Goal: Task Accomplishment & Management: Use online tool/utility

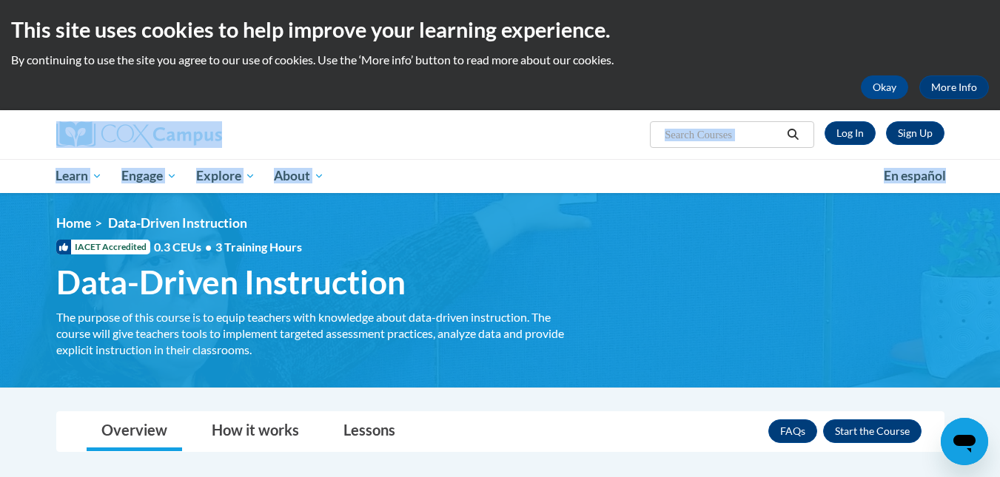
drag, startPoint x: 998, startPoint y: 73, endPoint x: 1006, endPoint y: 163, distance: 89.9
click at [999, 163] on html "This site uses cookies to help improve your learning experience. By continuing …" at bounding box center [500, 238] width 1000 height 477
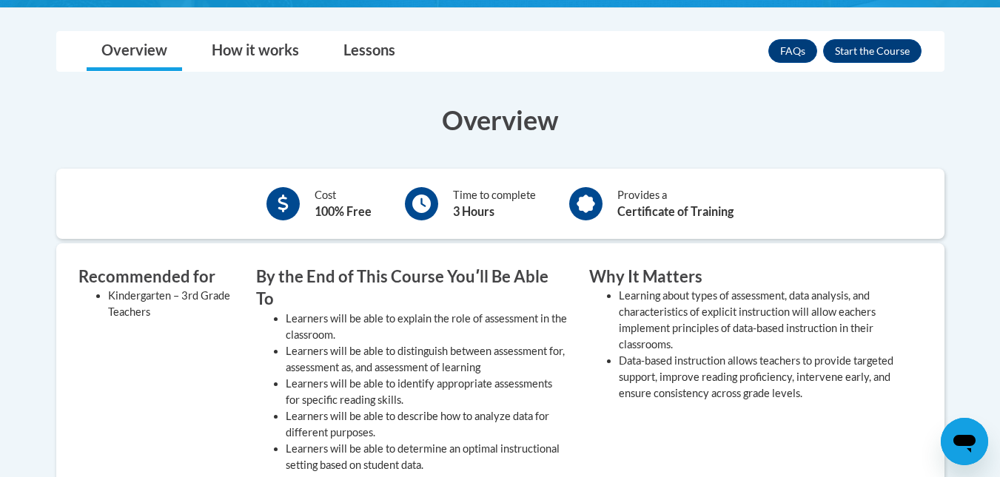
scroll to position [350, 0]
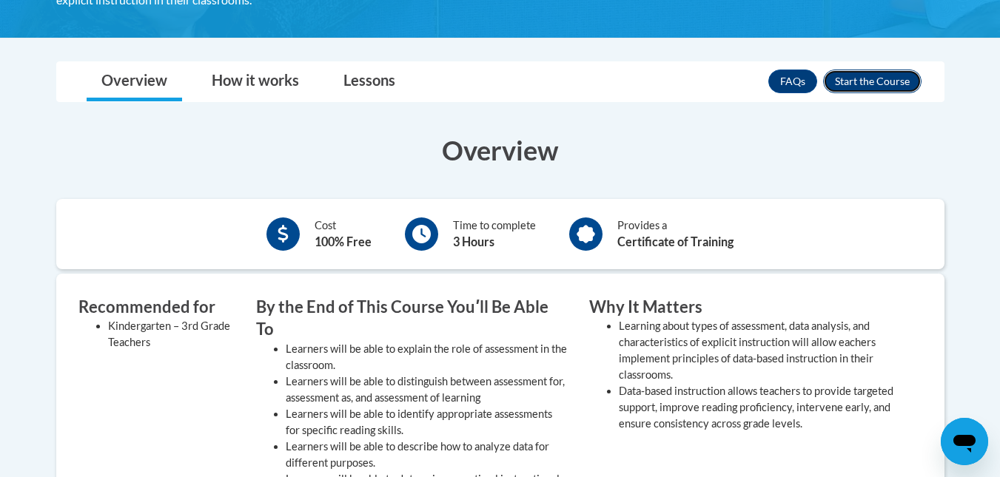
click at [870, 84] on button "Enroll" at bounding box center [872, 82] width 98 height 24
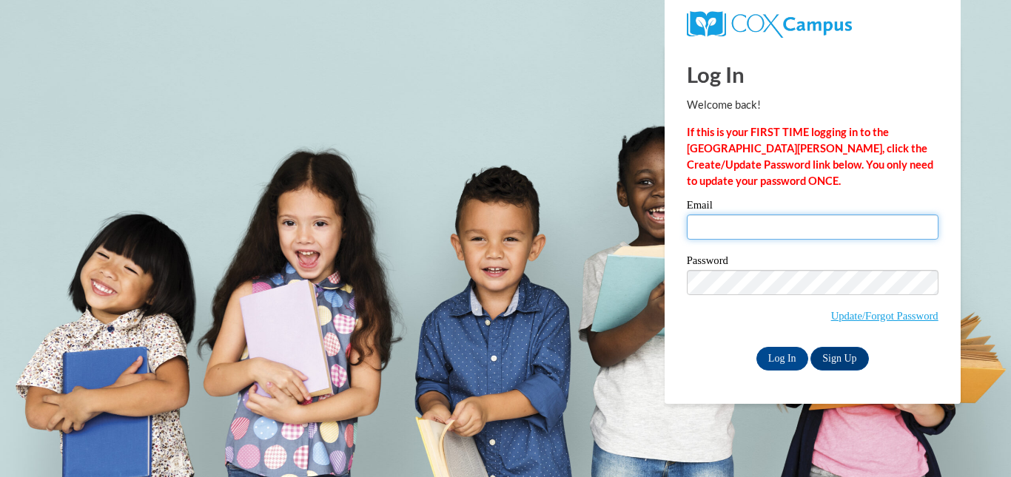
click at [792, 229] on input "Email" at bounding box center [813, 227] width 252 height 25
type input "rmiller61723@outlook.com"
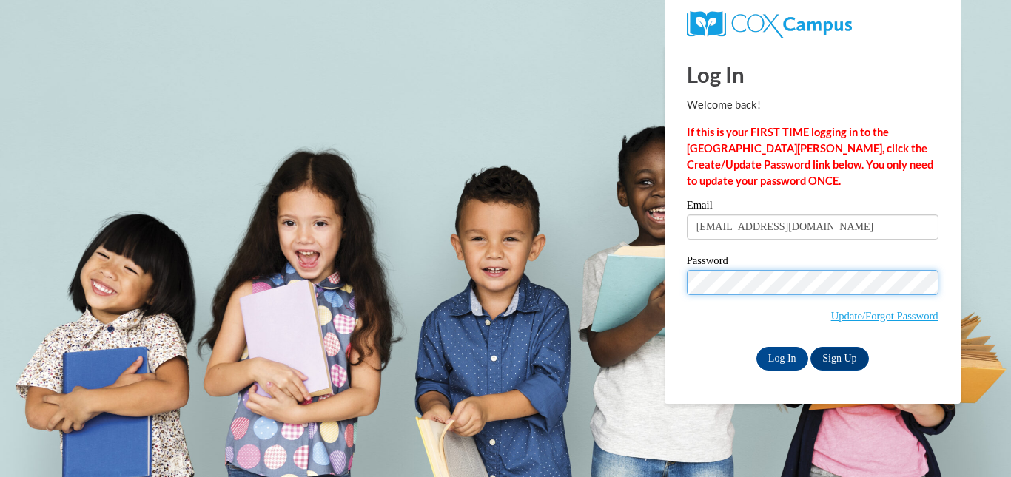
click at [756, 347] on input "Log In" at bounding box center [782, 359] width 52 height 24
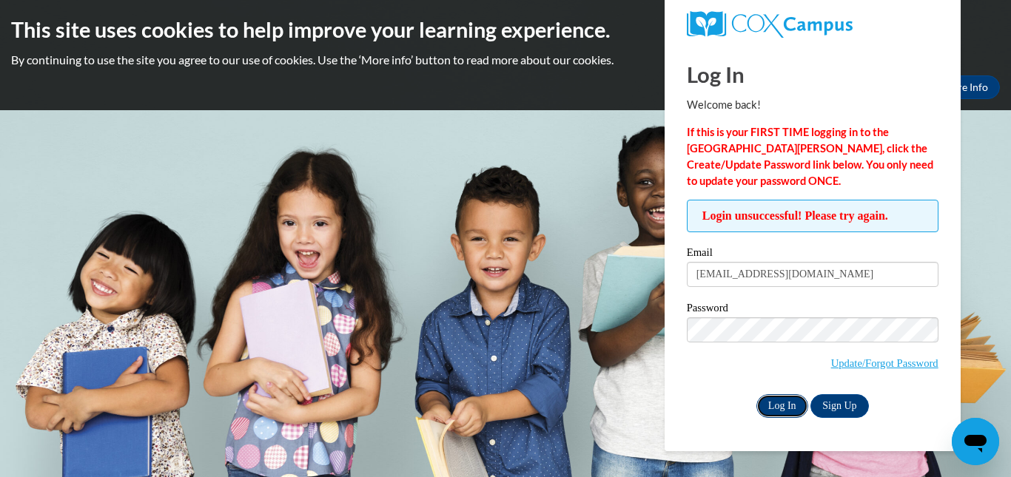
click at [784, 398] on input "Log In" at bounding box center [782, 406] width 52 height 24
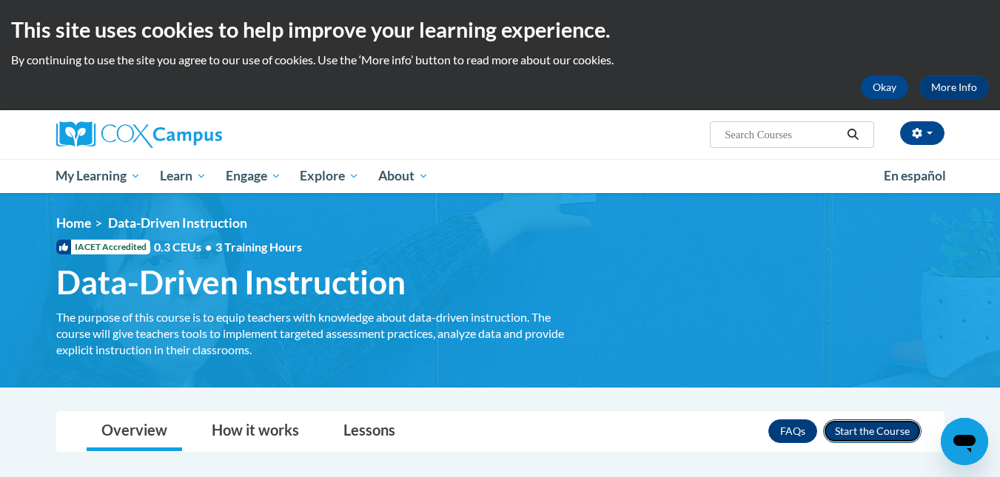
click at [852, 428] on button "Enroll" at bounding box center [872, 432] width 98 height 24
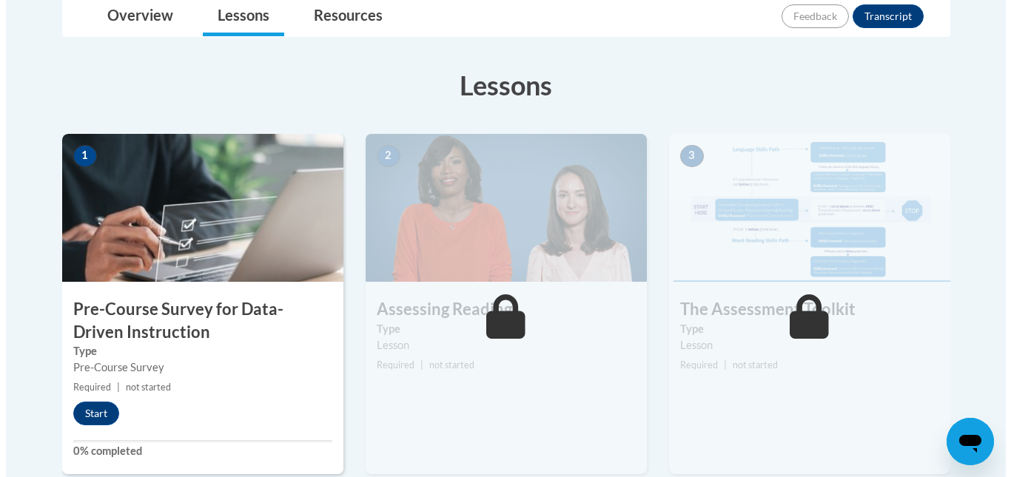
scroll to position [366, 0]
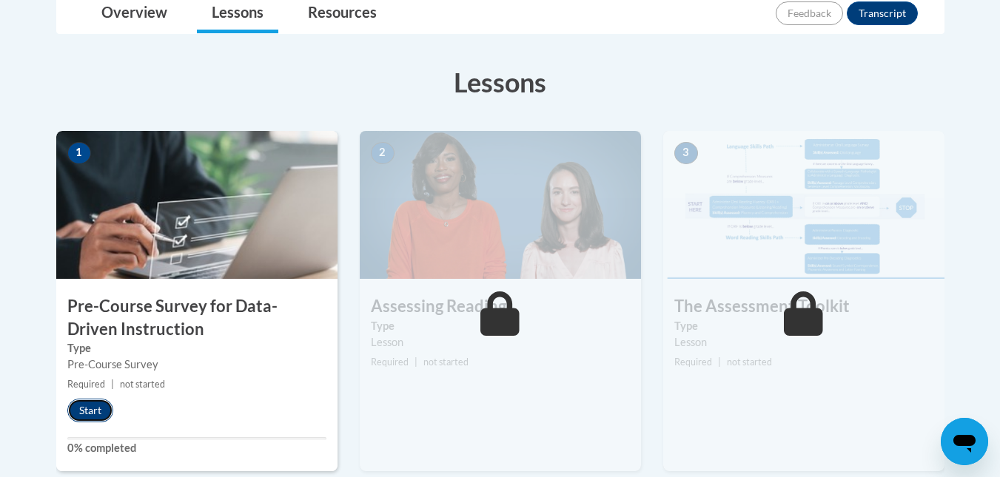
click at [83, 419] on button "Start" at bounding box center [90, 411] width 46 height 24
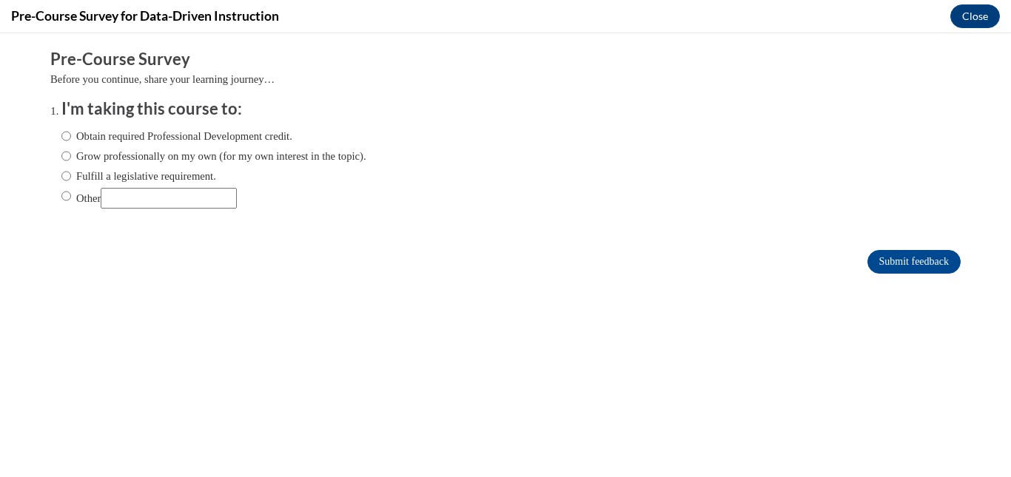
scroll to position [0, 0]
click at [907, 252] on input "Submit feedback" at bounding box center [913, 262] width 93 height 24
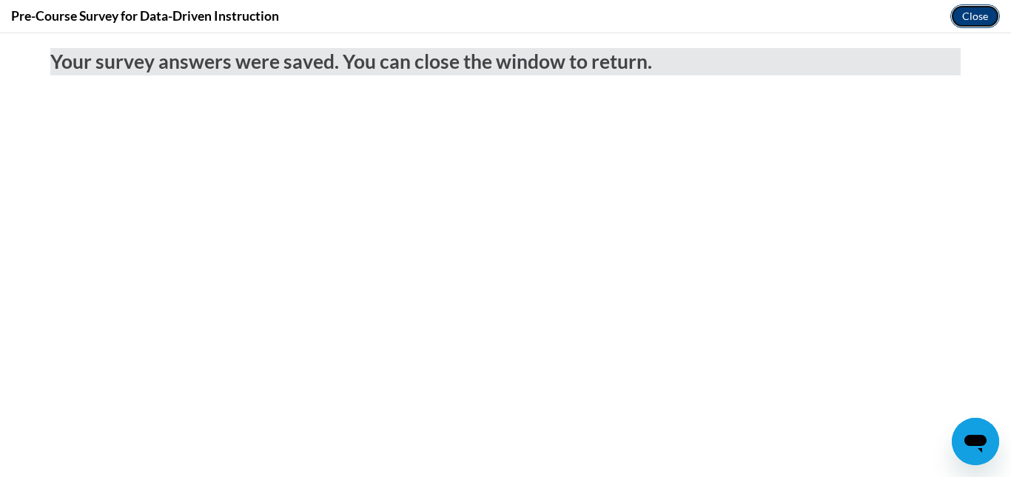
click at [982, 24] on button "Close" at bounding box center [975, 16] width 50 height 24
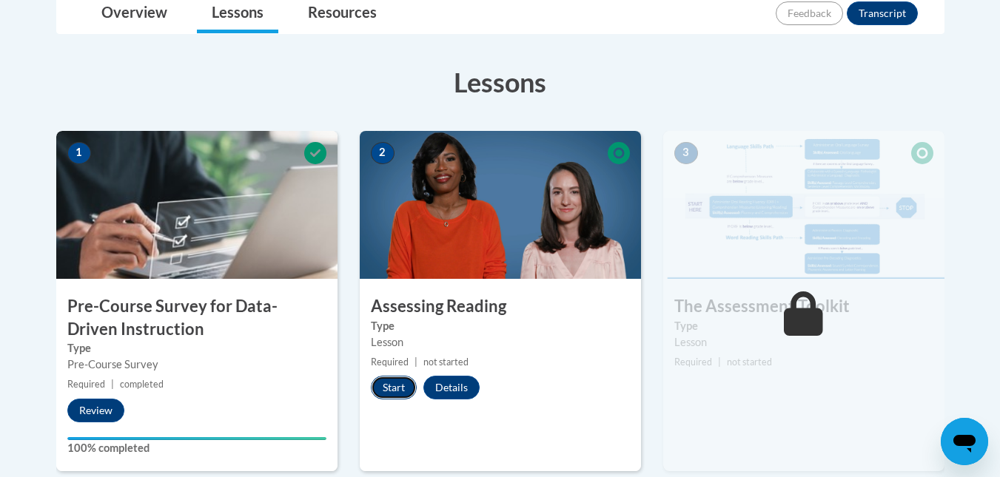
click at [389, 393] on button "Start" at bounding box center [394, 388] width 46 height 24
